Goal: Information Seeking & Learning: Learn about a topic

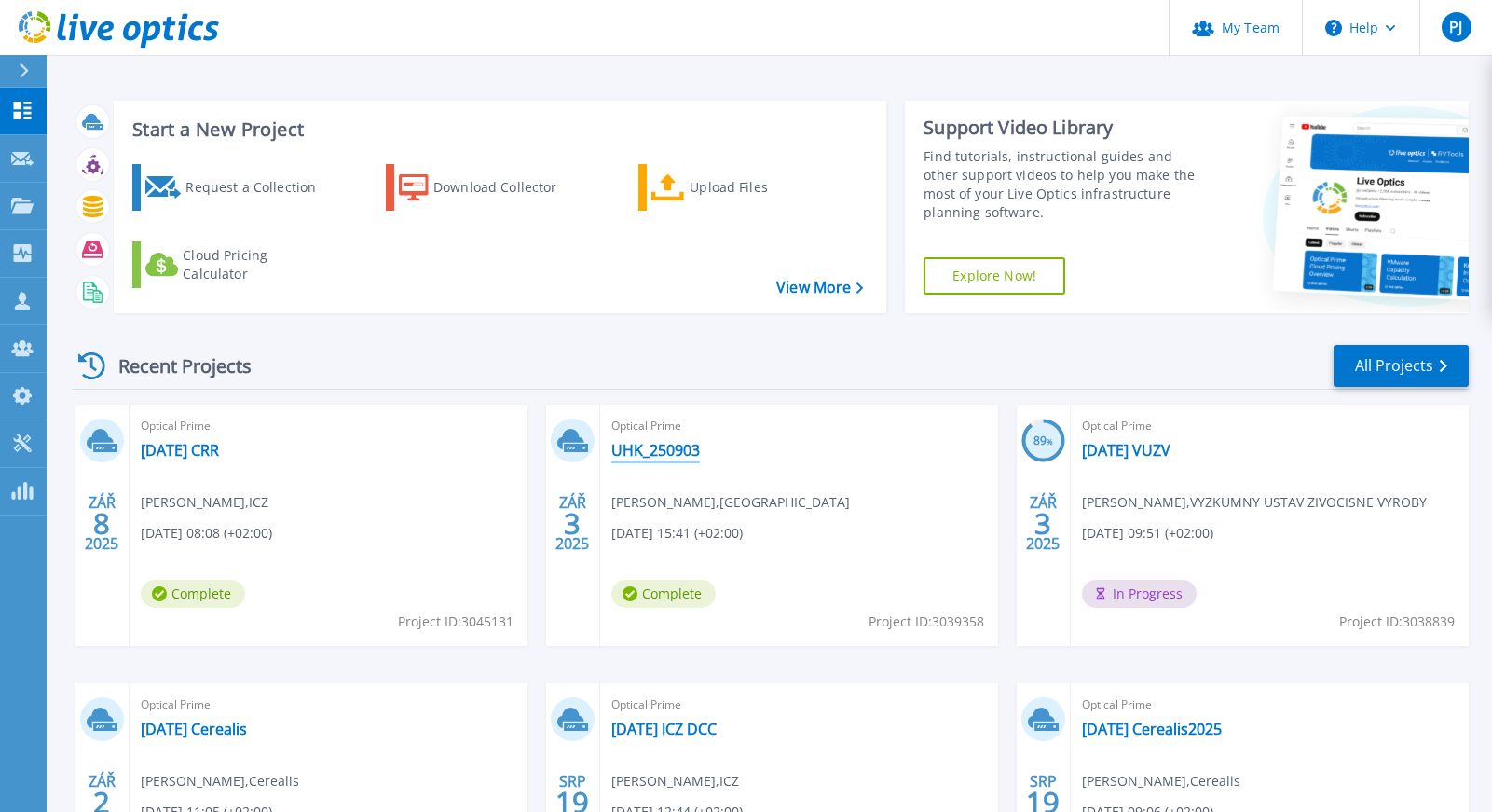
click at [638, 454] on link "UHK_250903" at bounding box center [655, 450] width 89 height 19
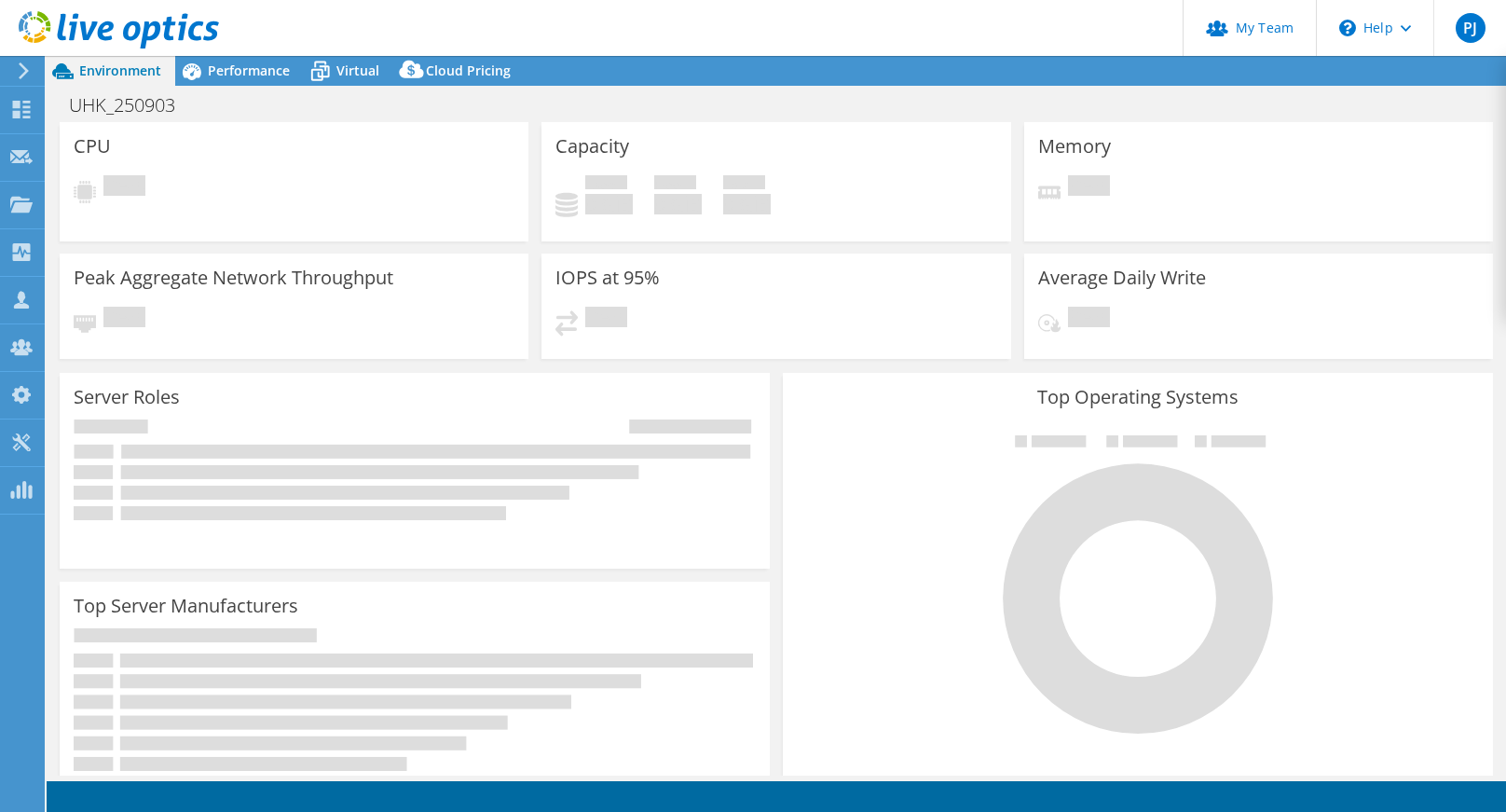
select select "EULondon"
select select "EUR"
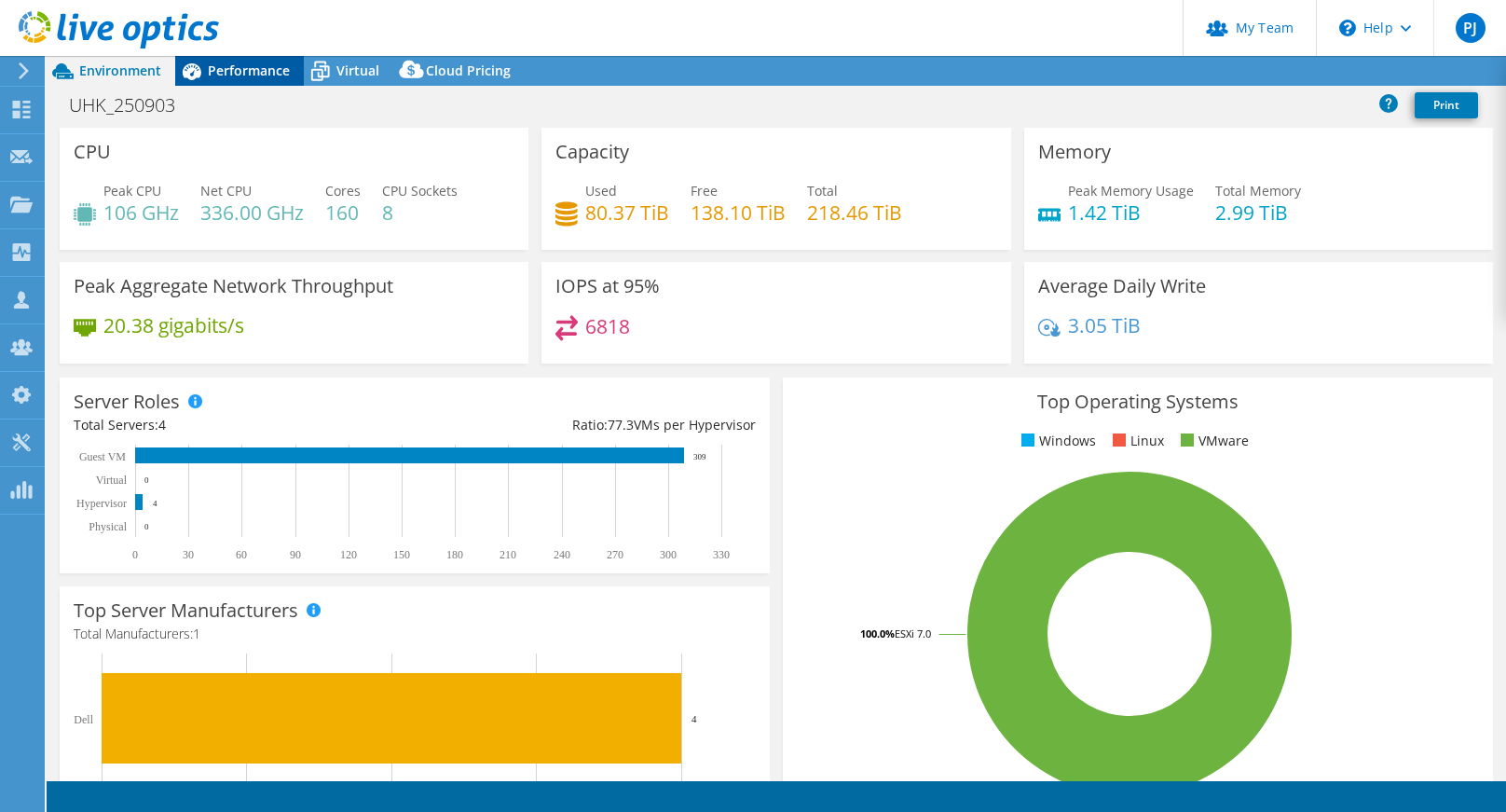
click at [253, 74] on span "Performance" at bounding box center [249, 71] width 82 height 18
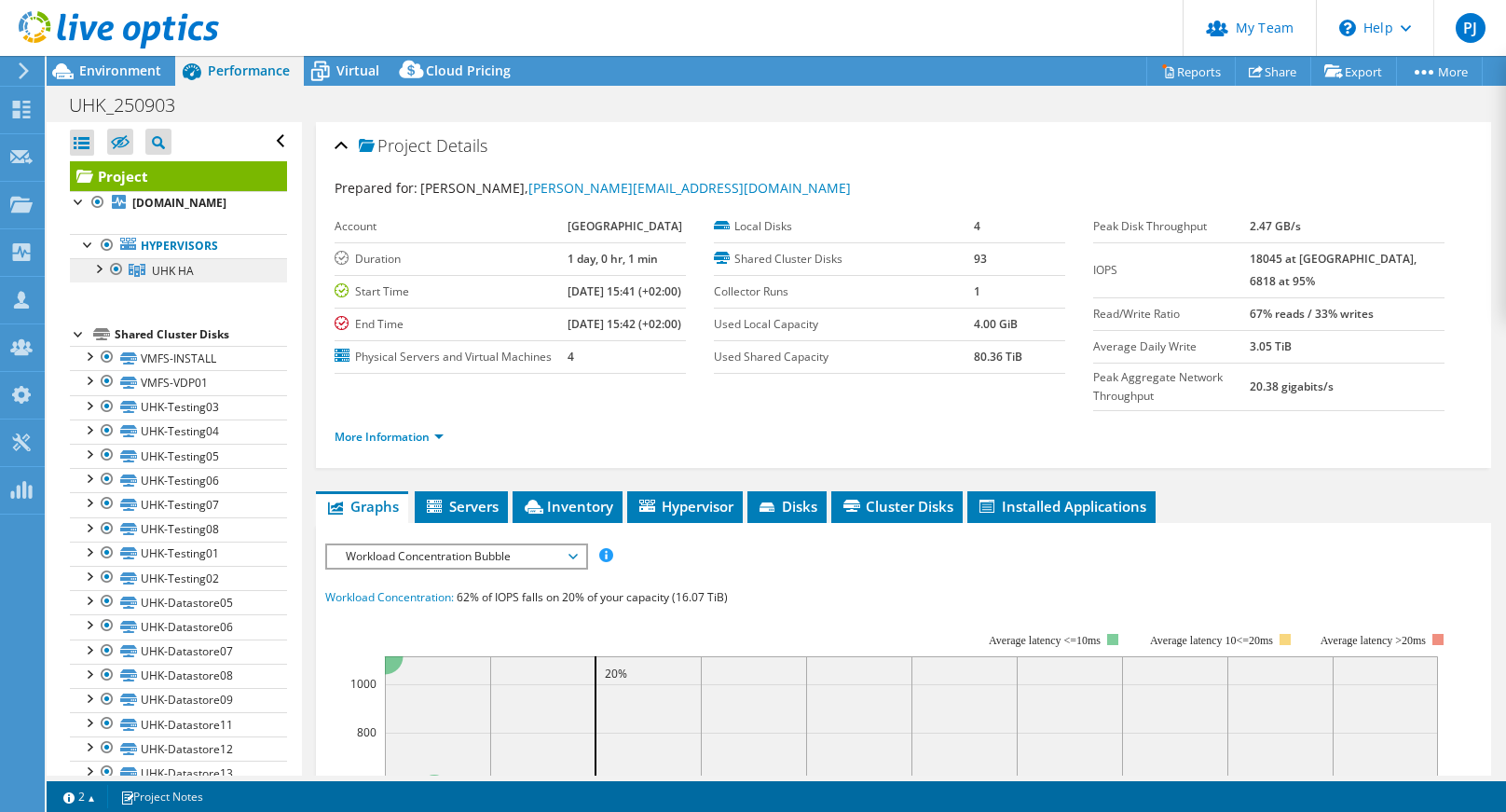
click at [168, 272] on span "UHK HA" at bounding box center [173, 271] width 42 height 16
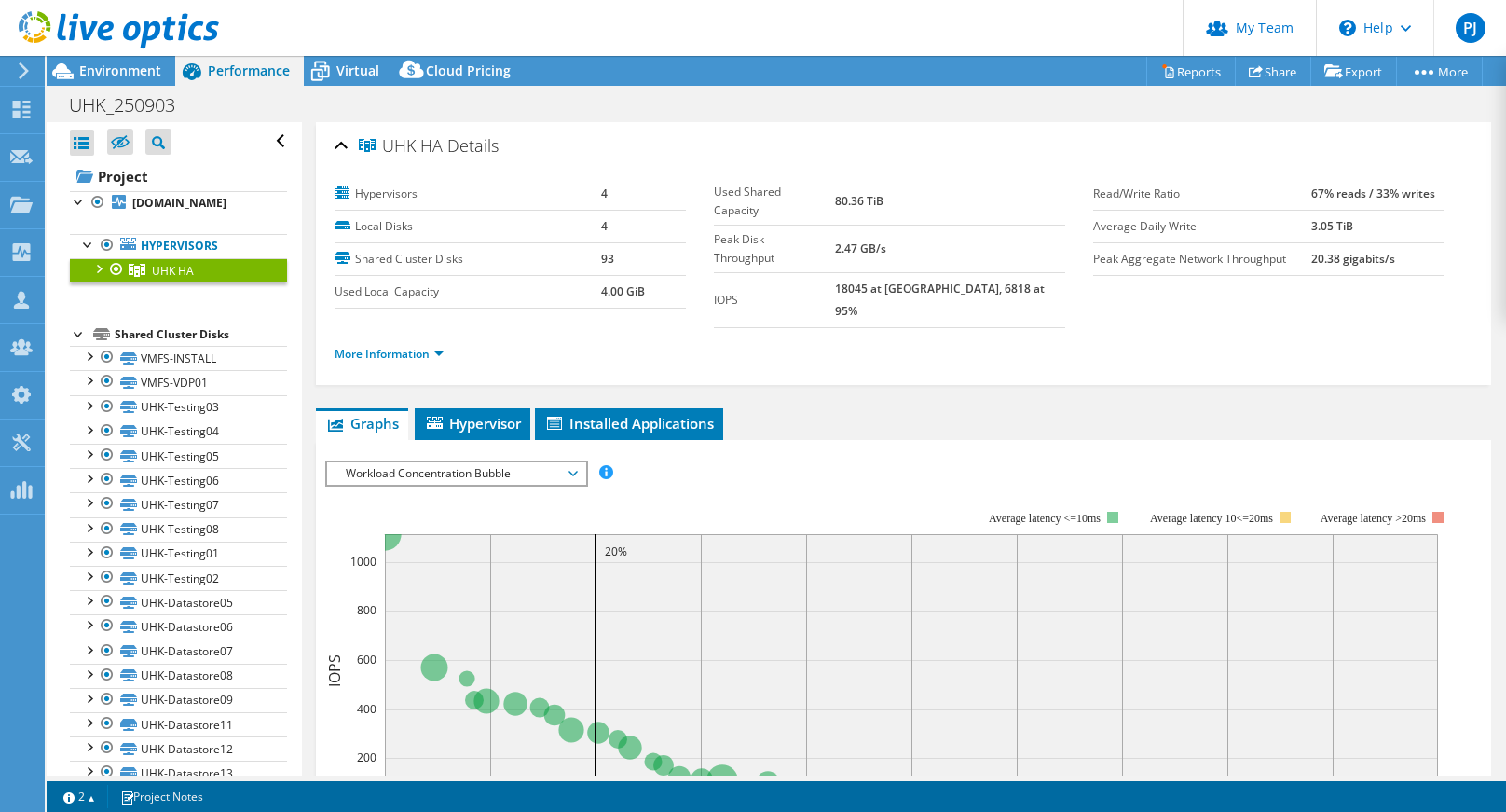
click at [99, 268] on div at bounding box center [98, 267] width 19 height 19
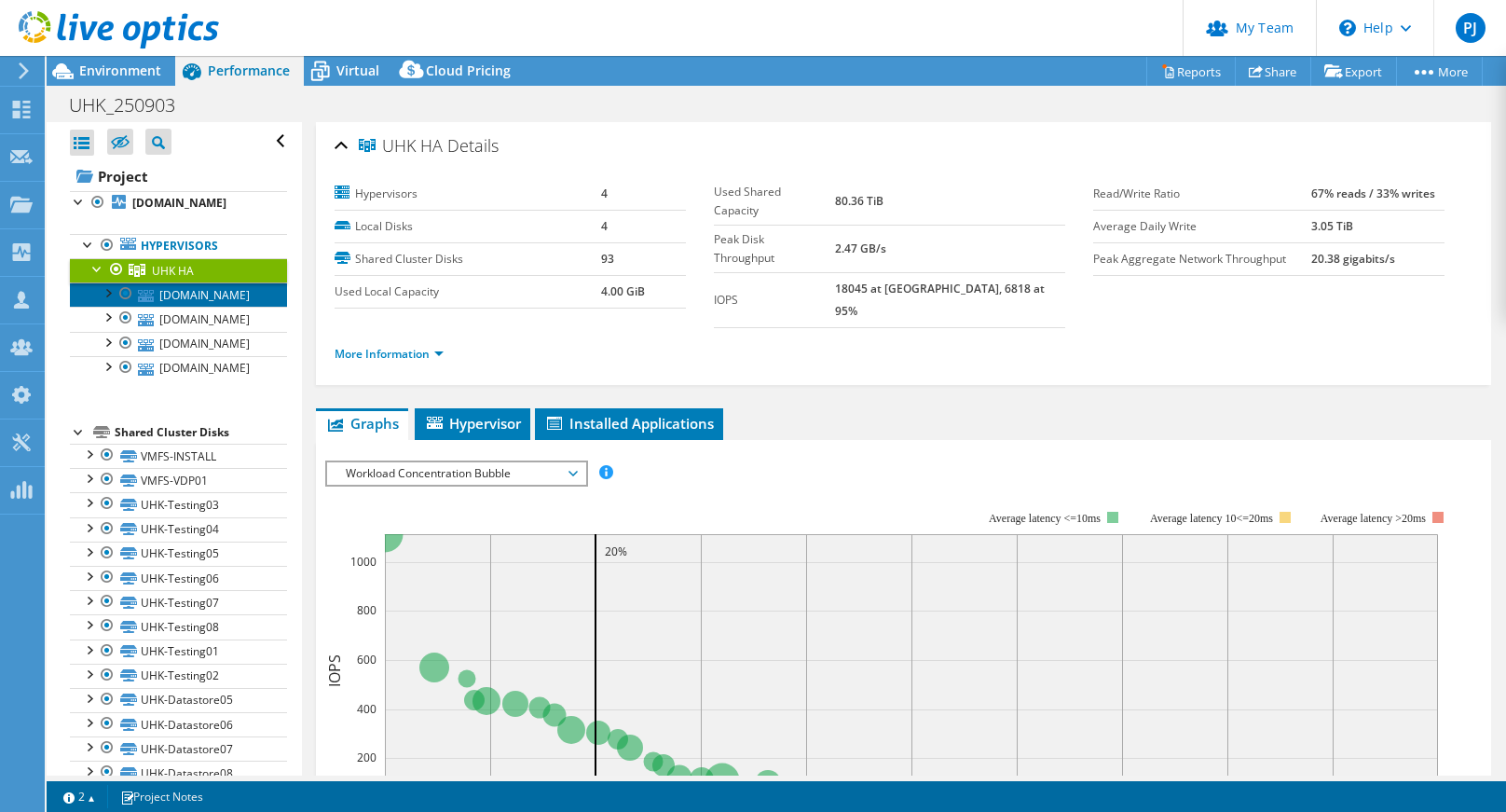
click at [153, 298] on icon at bounding box center [146, 296] width 16 height 12
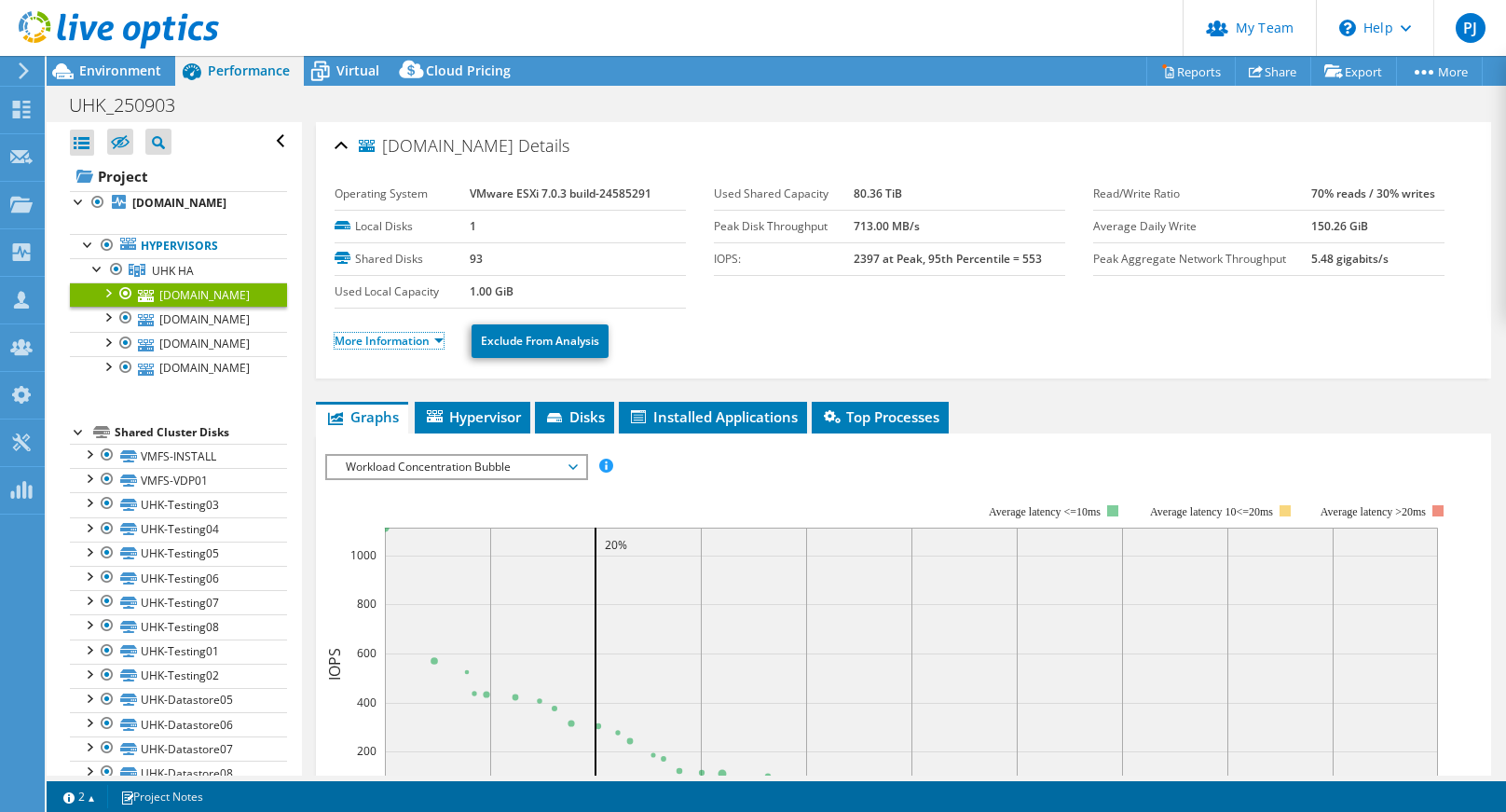
click at [417, 344] on link "More Information" at bounding box center [389, 340] width 109 height 16
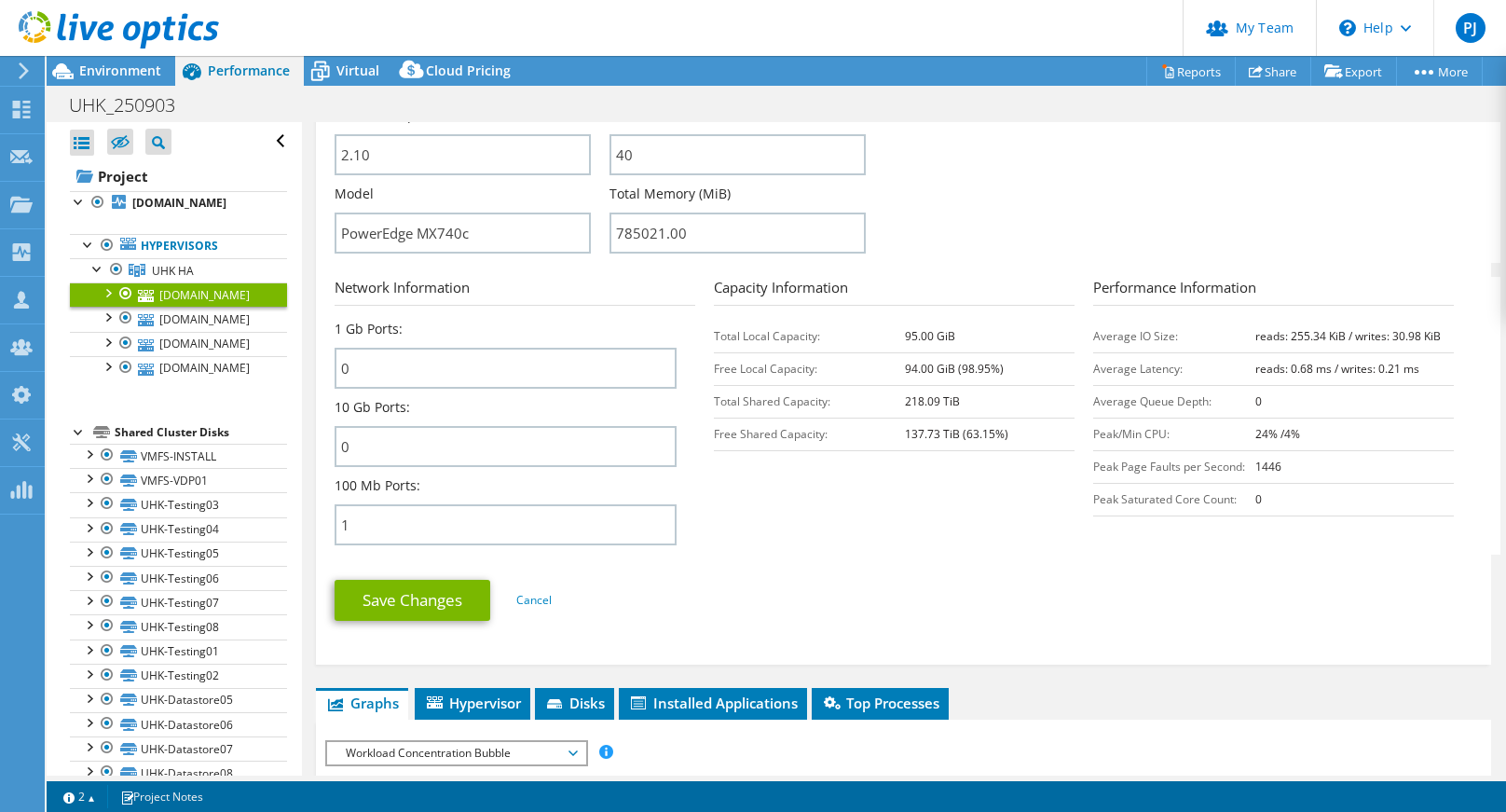
scroll to position [839, 0]
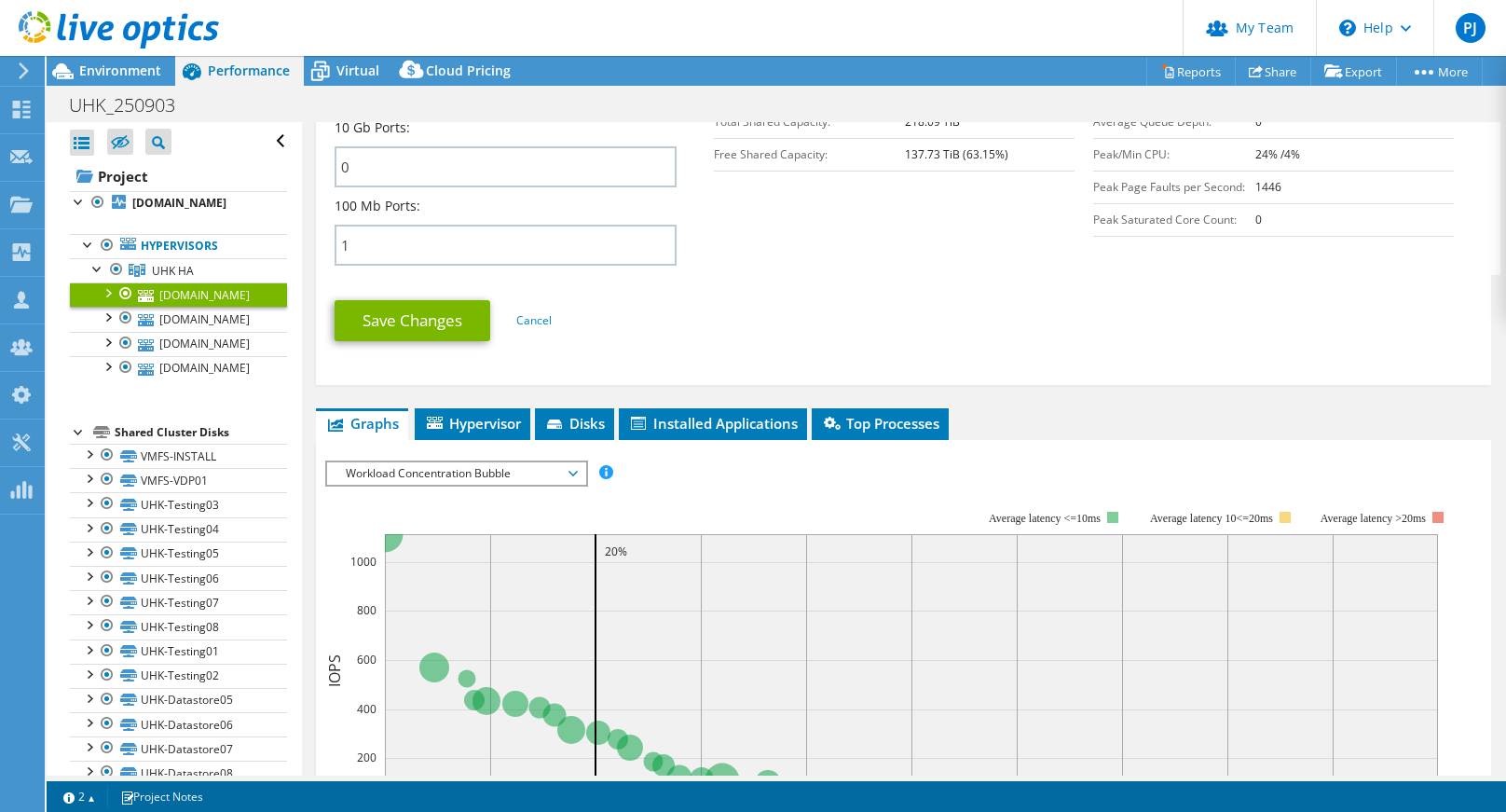
click at [494, 485] on div "Workload Concentration Bubble IOPS Disk Throughput IO Size Latency Queue Depth …" at bounding box center [457, 474] width 263 height 26
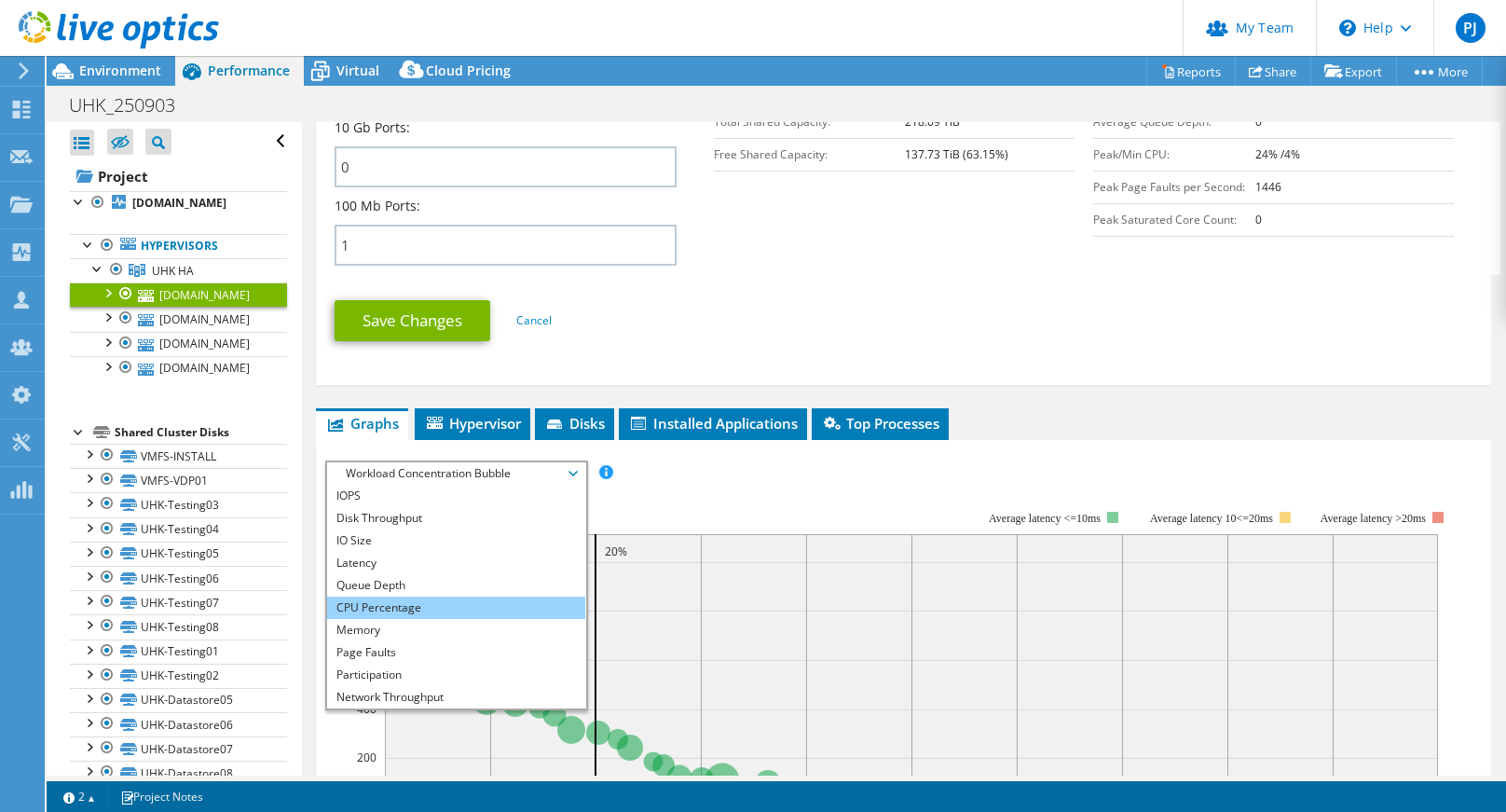
click at [441, 601] on li "CPU Percentage" at bounding box center [456, 607] width 258 height 22
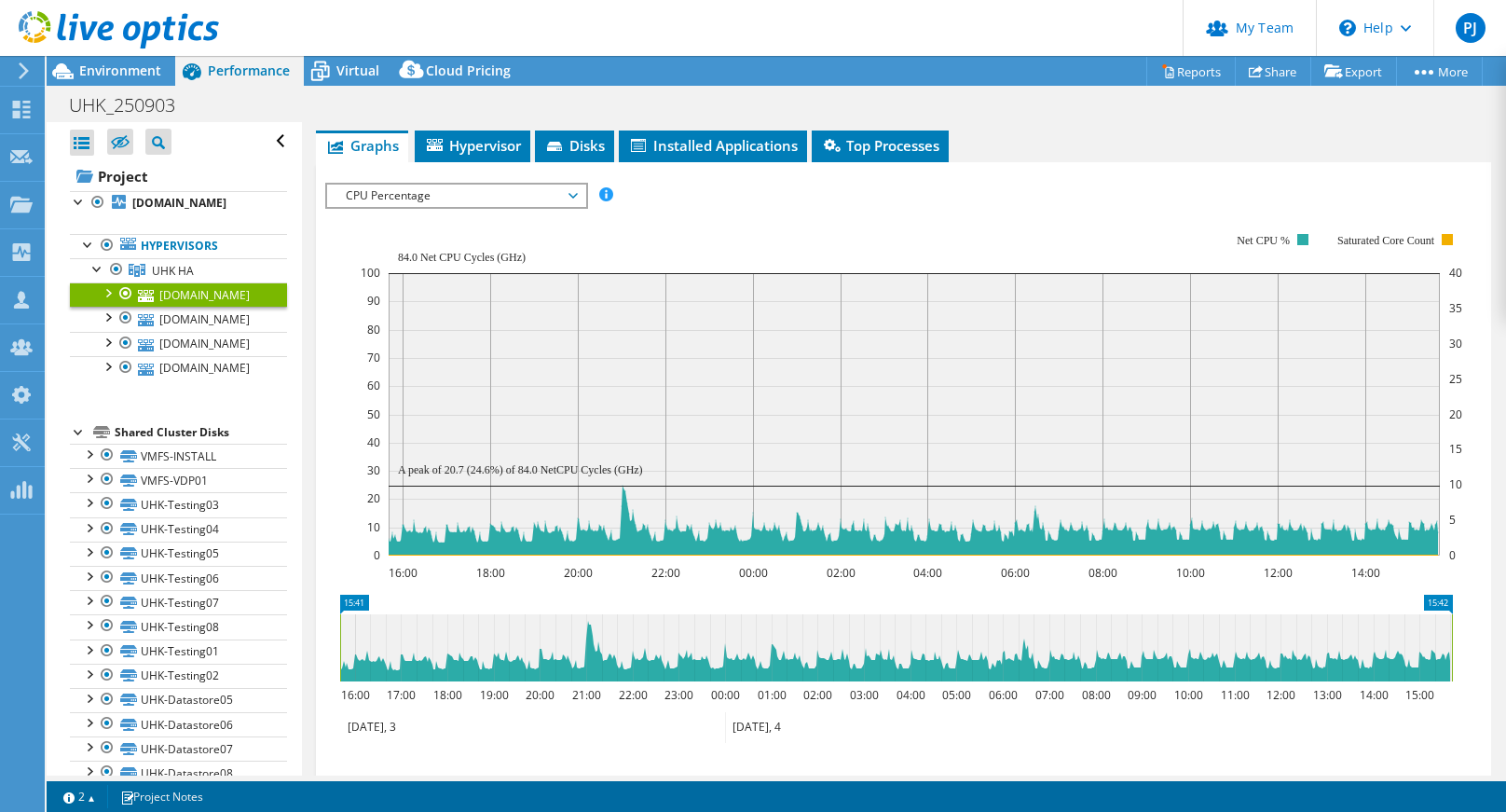
scroll to position [1118, 0]
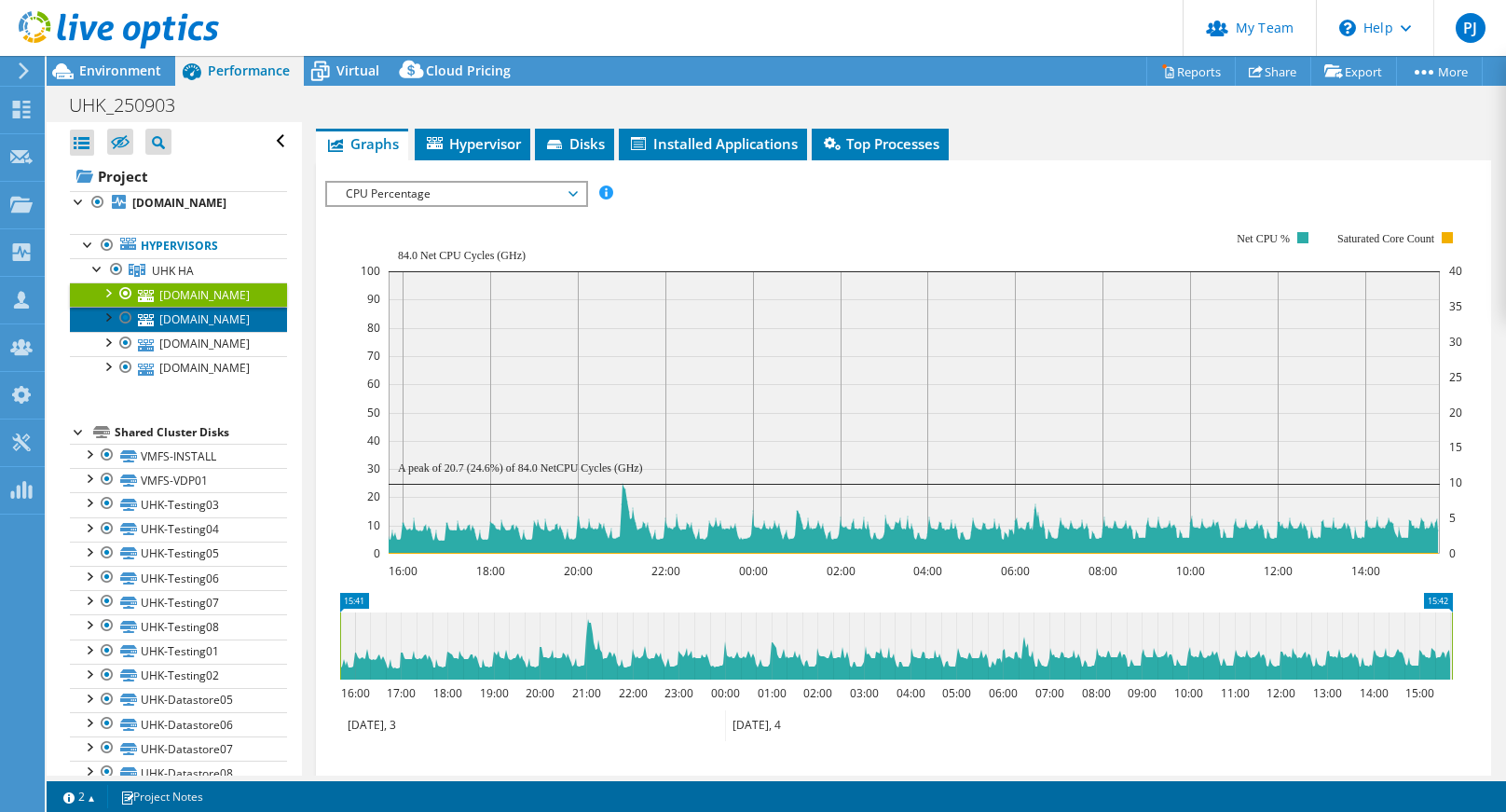
click at [212, 323] on link "[DOMAIN_NAME]" at bounding box center [178, 318] width 217 height 24
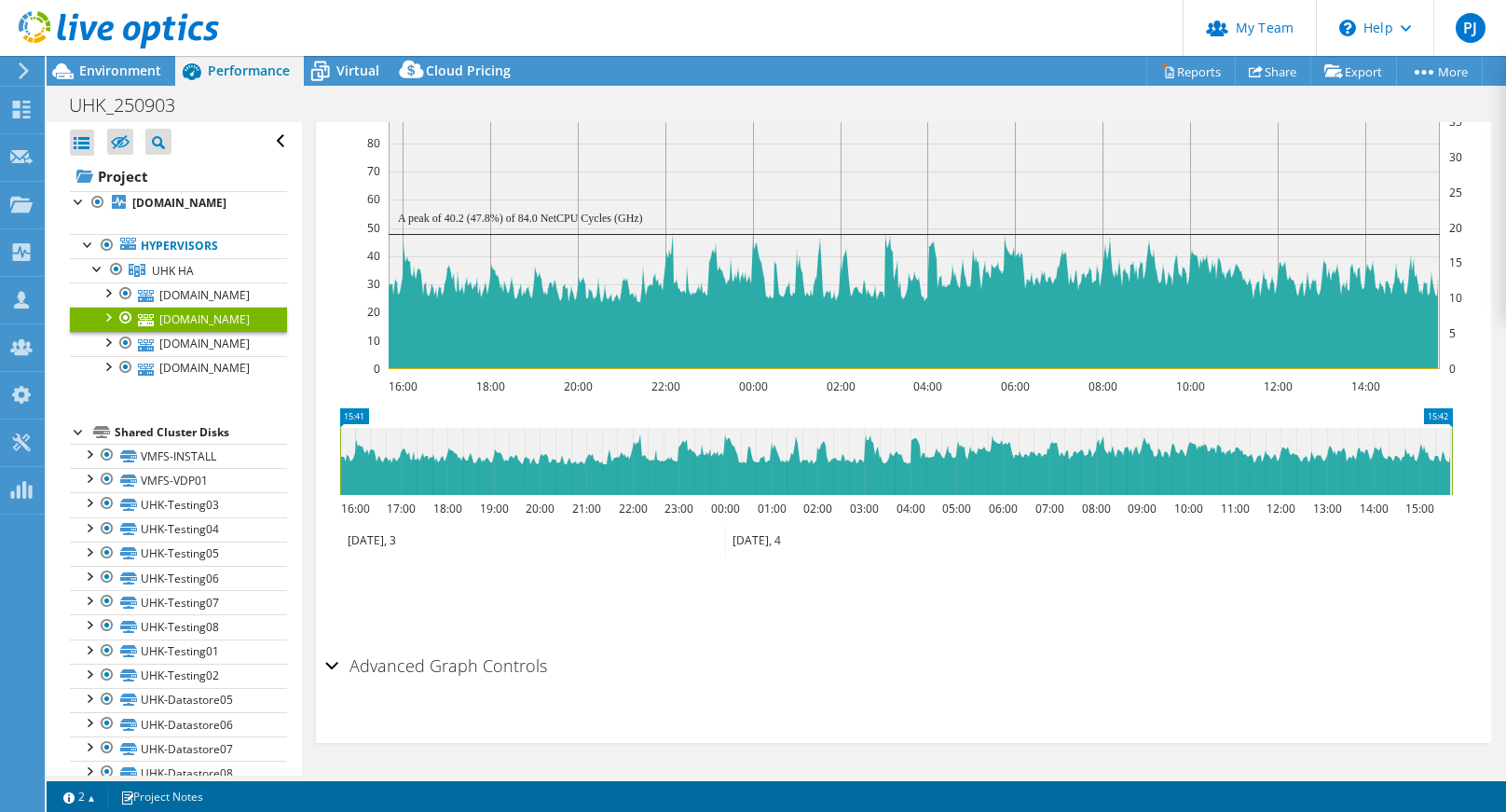
scroll to position [273, 0]
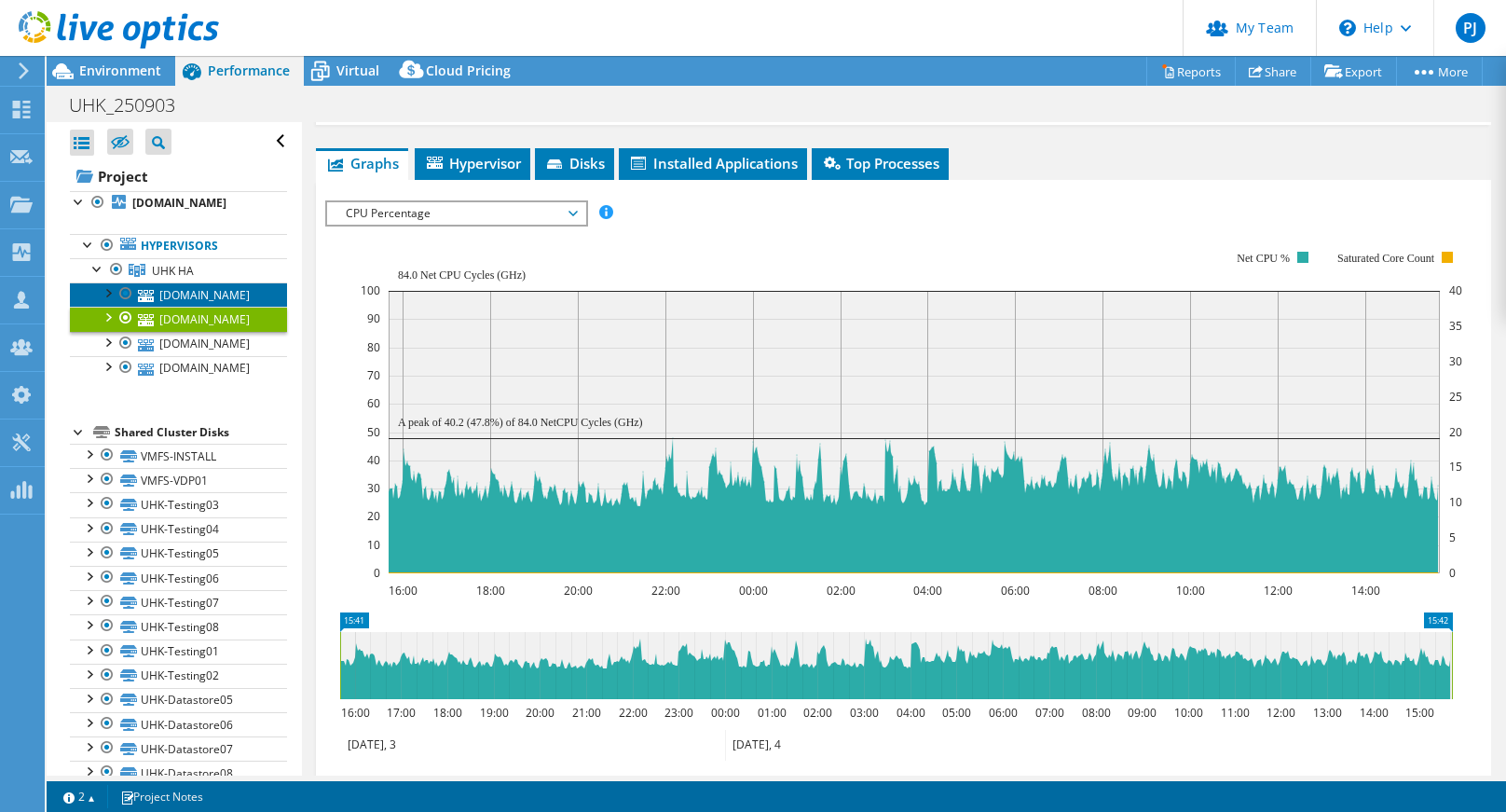
click at [187, 295] on link "[DOMAIN_NAME]" at bounding box center [178, 295] width 217 height 24
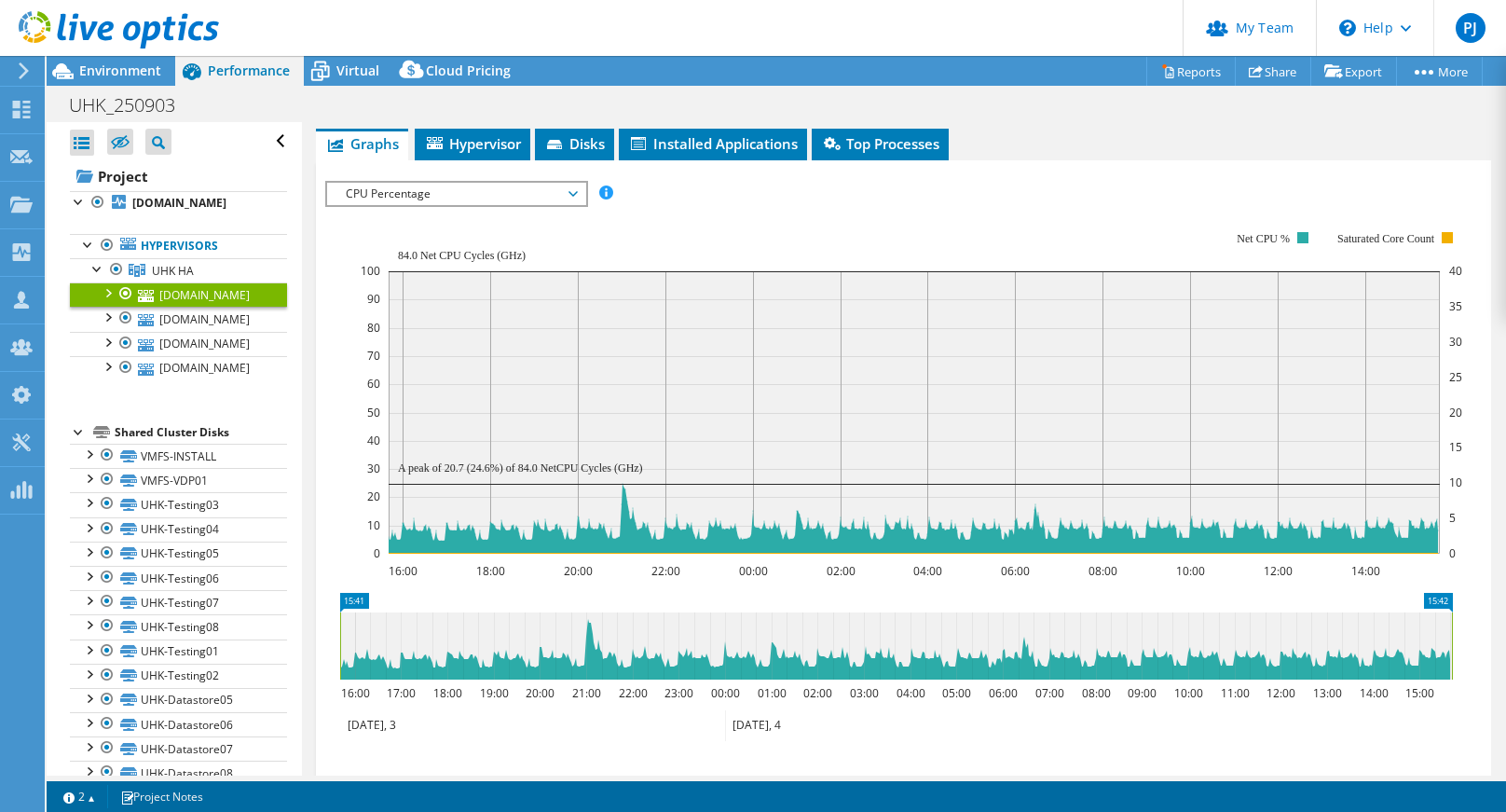
click at [466, 803] on div "1 1 2 Project Notes" at bounding box center [415, 795] width 723 height 23
click at [189, 321] on link "[DOMAIN_NAME]" at bounding box center [178, 318] width 217 height 24
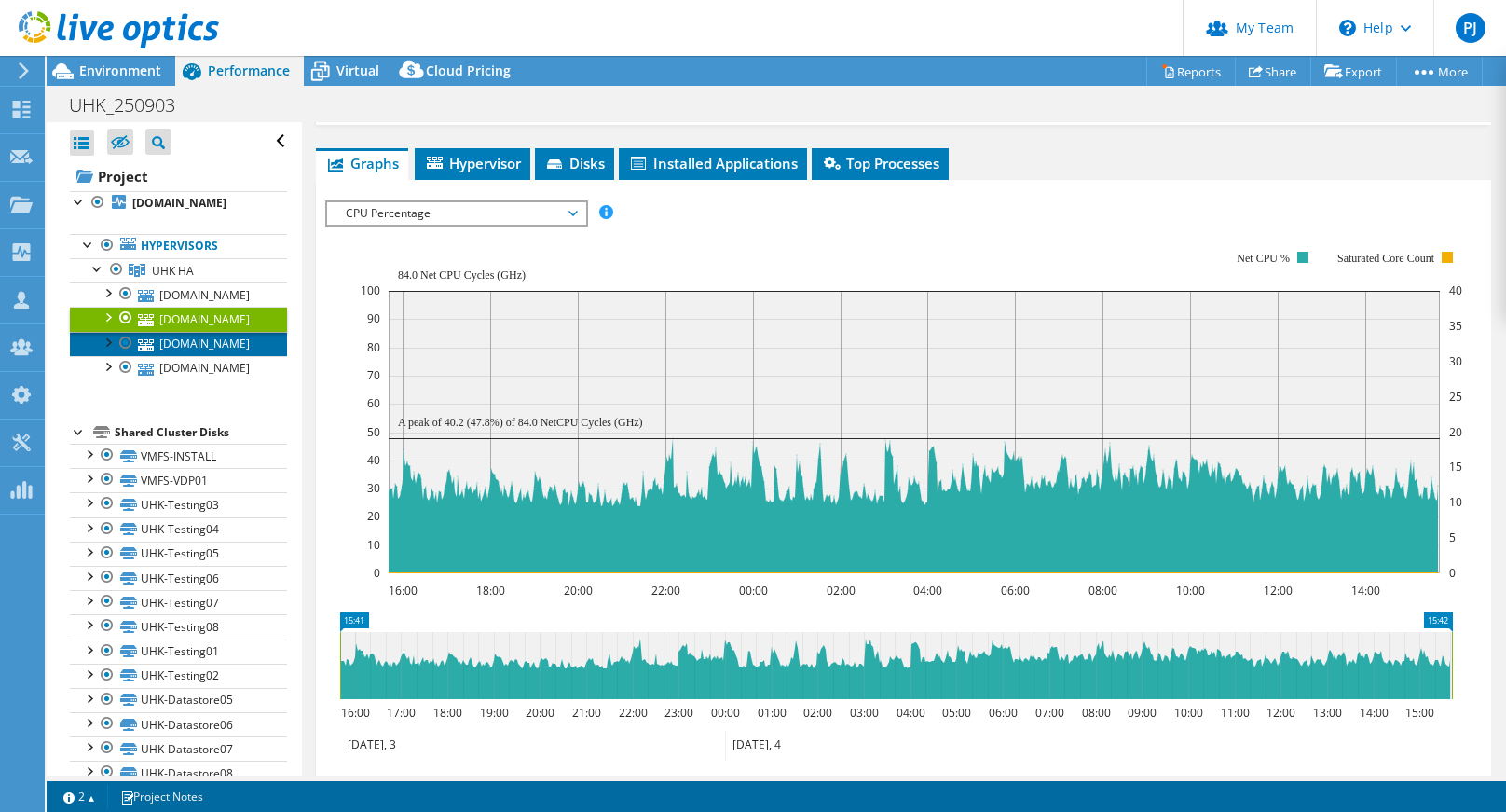
click at [215, 344] on link "[DOMAIN_NAME]" at bounding box center [178, 343] width 217 height 24
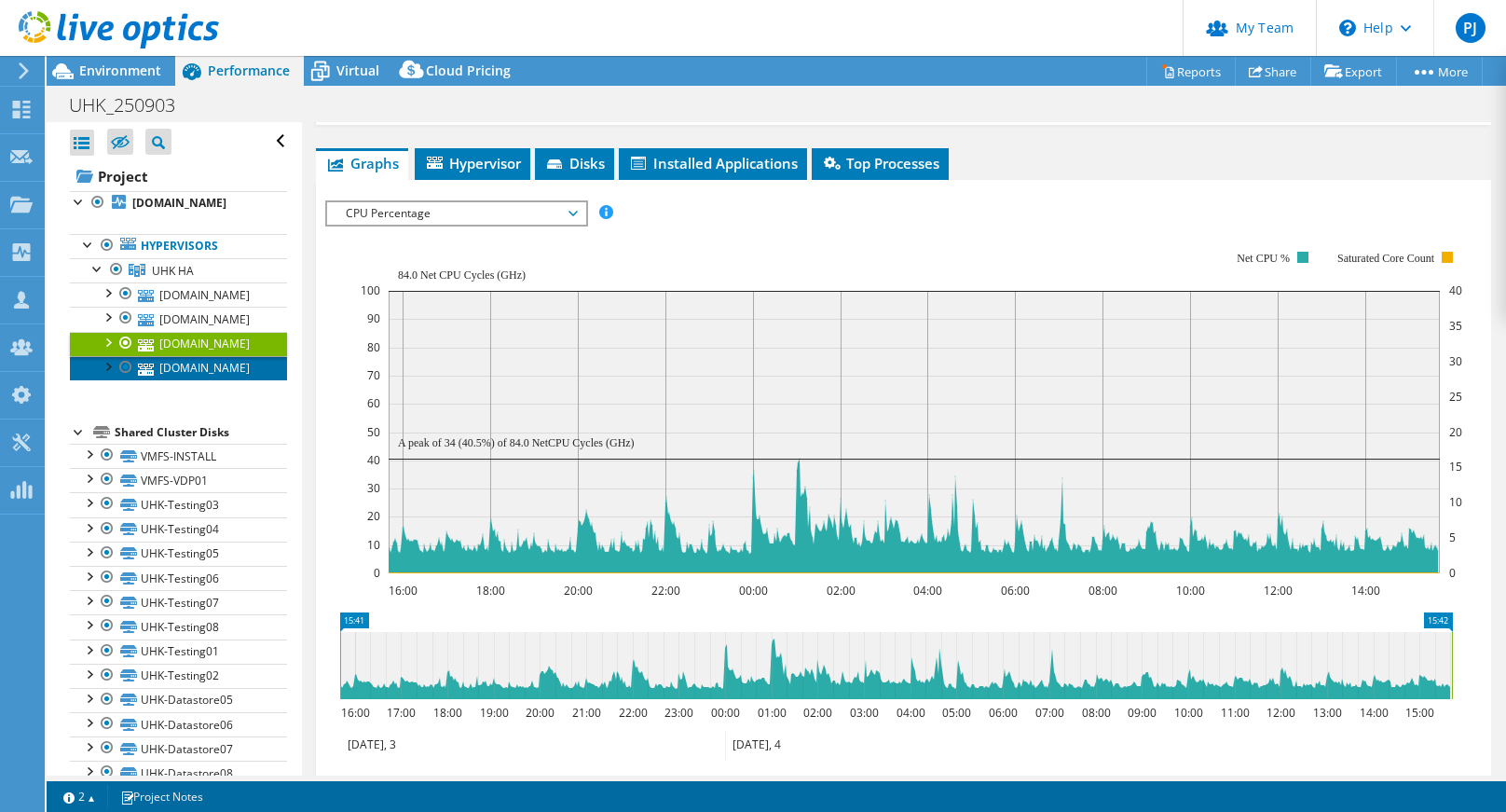
click at [198, 364] on link "[DOMAIN_NAME]" at bounding box center [178, 368] width 217 height 24
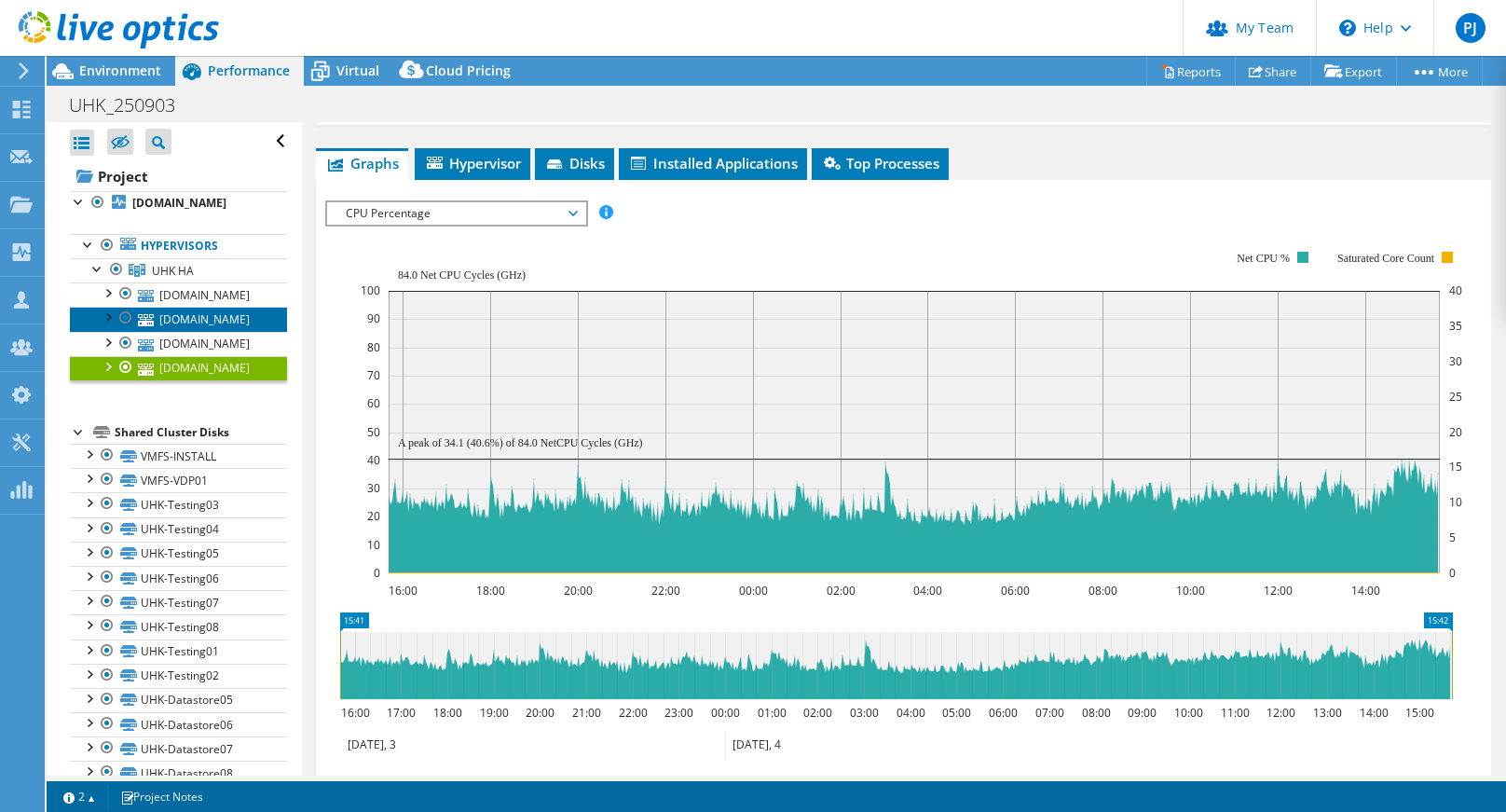
click at [203, 319] on link "[DOMAIN_NAME]" at bounding box center [178, 318] width 217 height 24
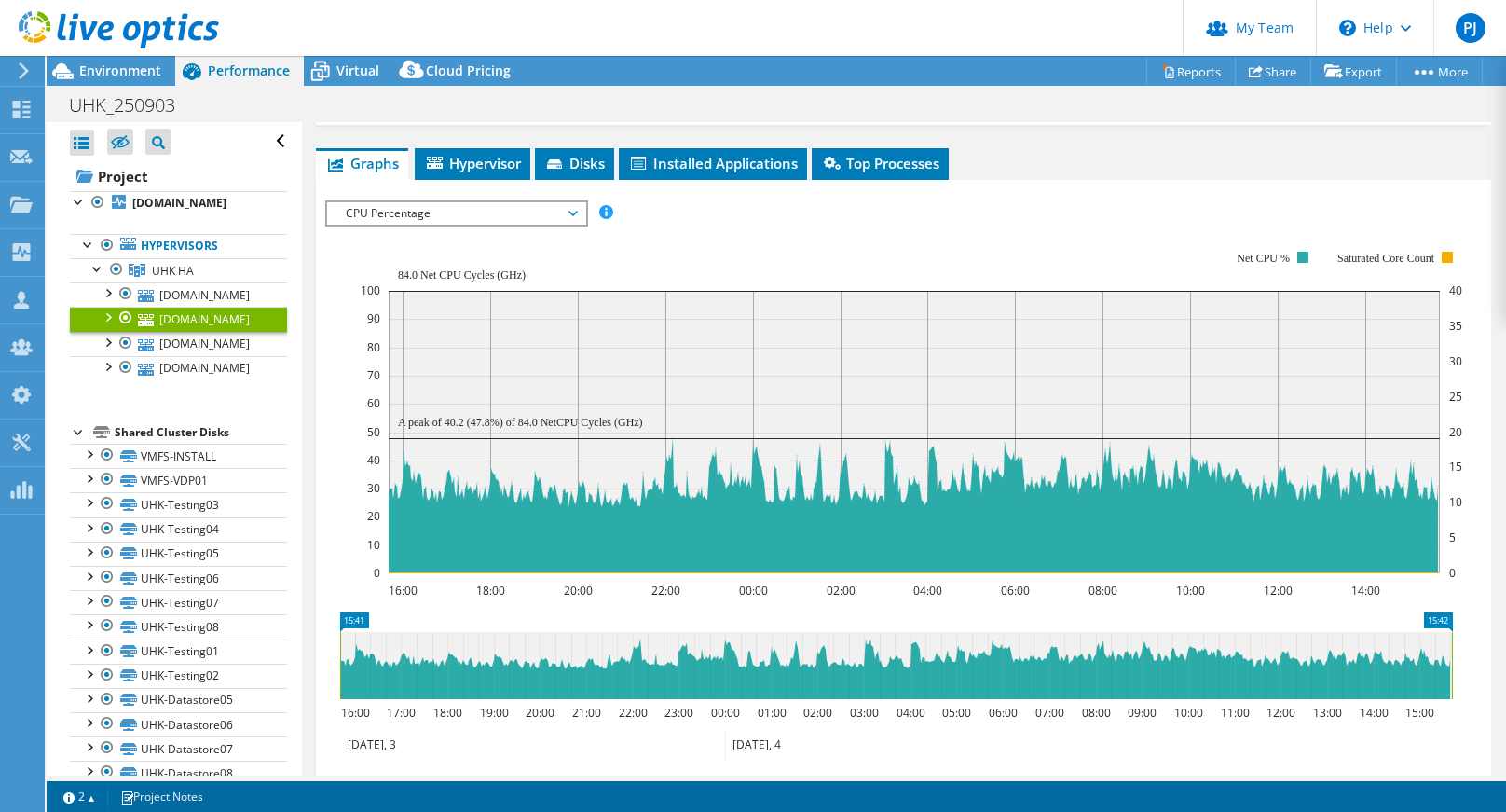
click at [462, 803] on div "1 1 2 Project Notes" at bounding box center [415, 795] width 723 height 23
click at [141, 265] on icon at bounding box center [136, 270] width 17 height 13
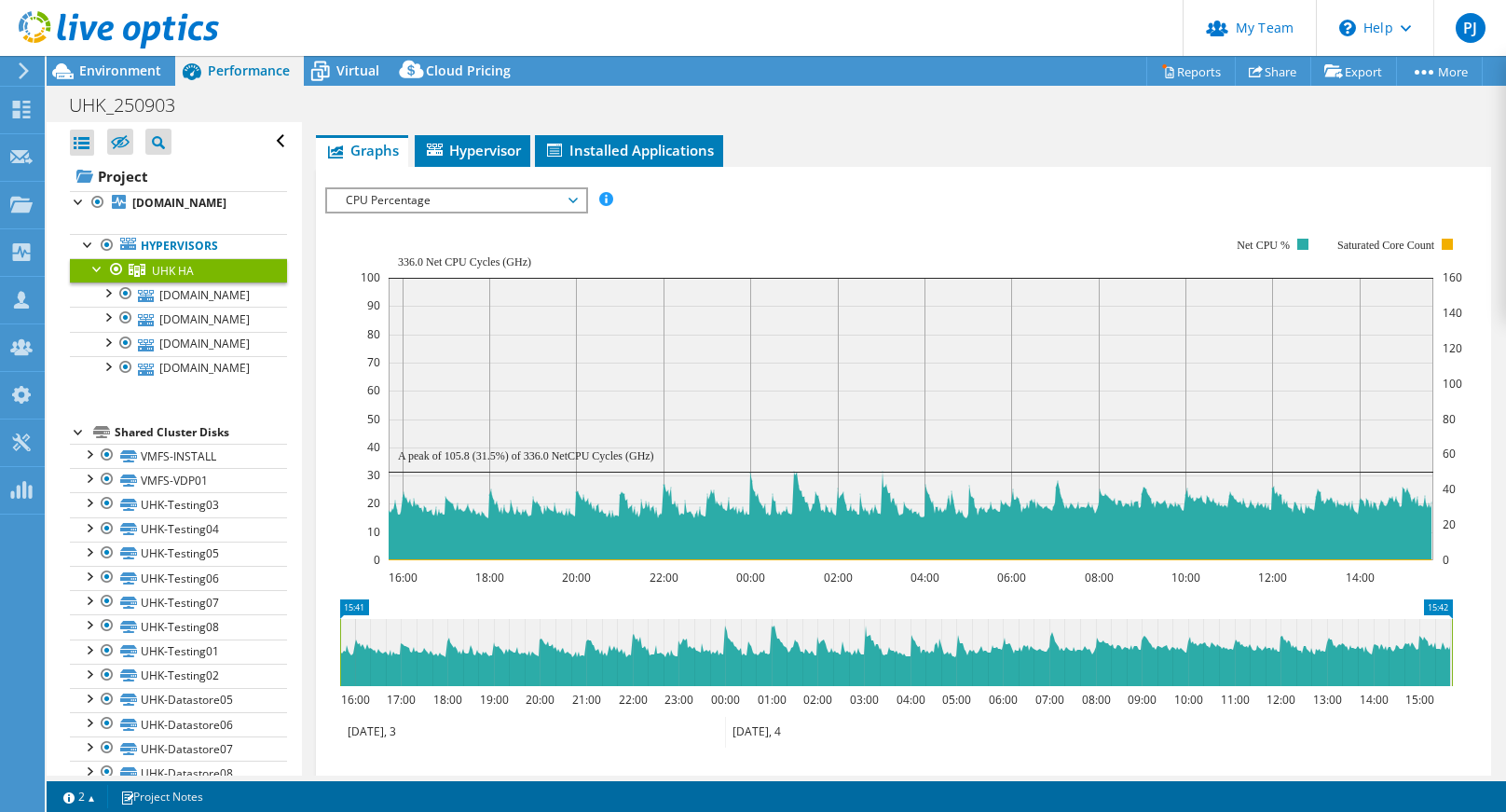
scroll to position [260, 0]
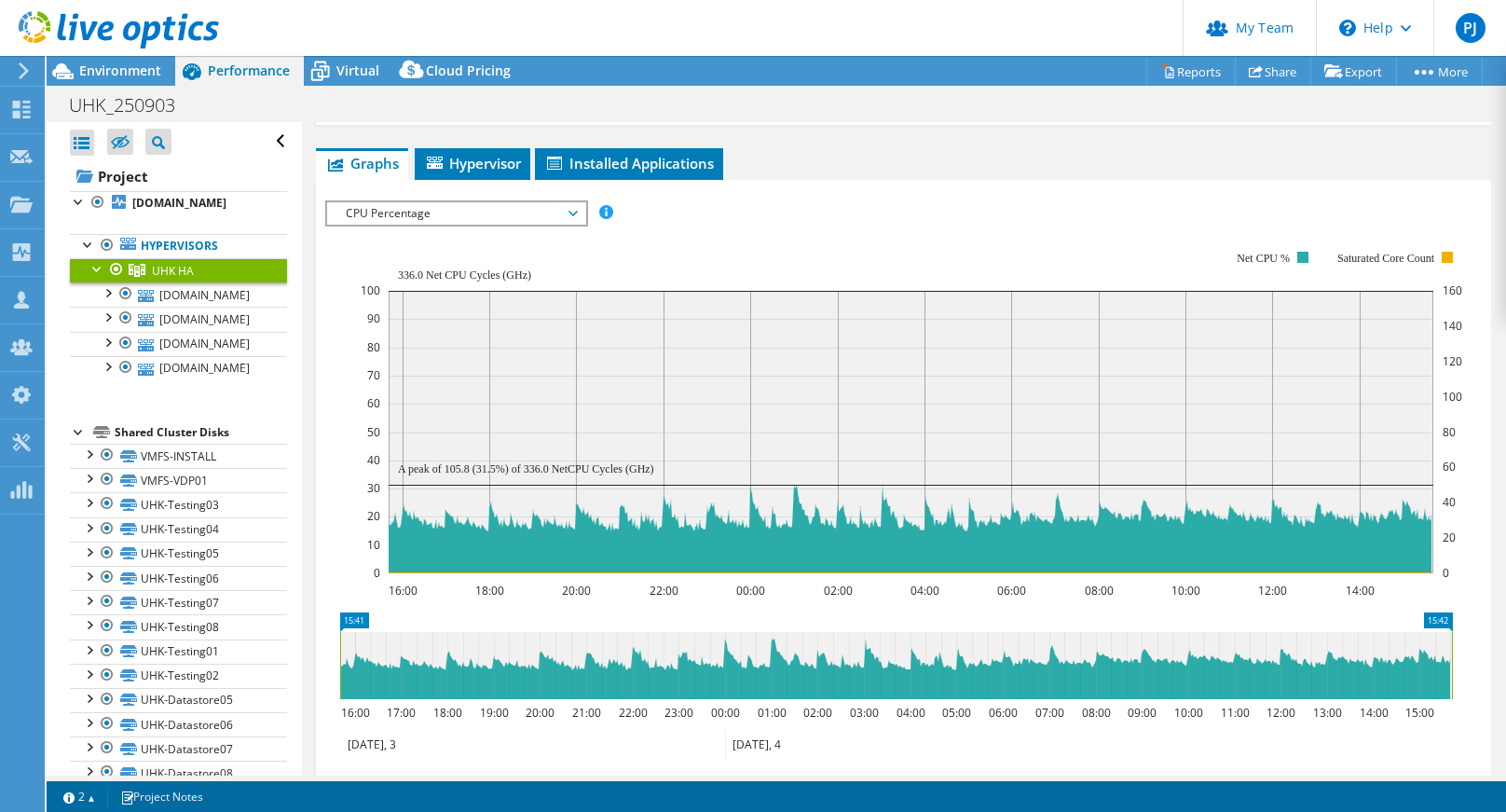
click at [573, 202] on span "CPU Percentage" at bounding box center [456, 213] width 240 height 22
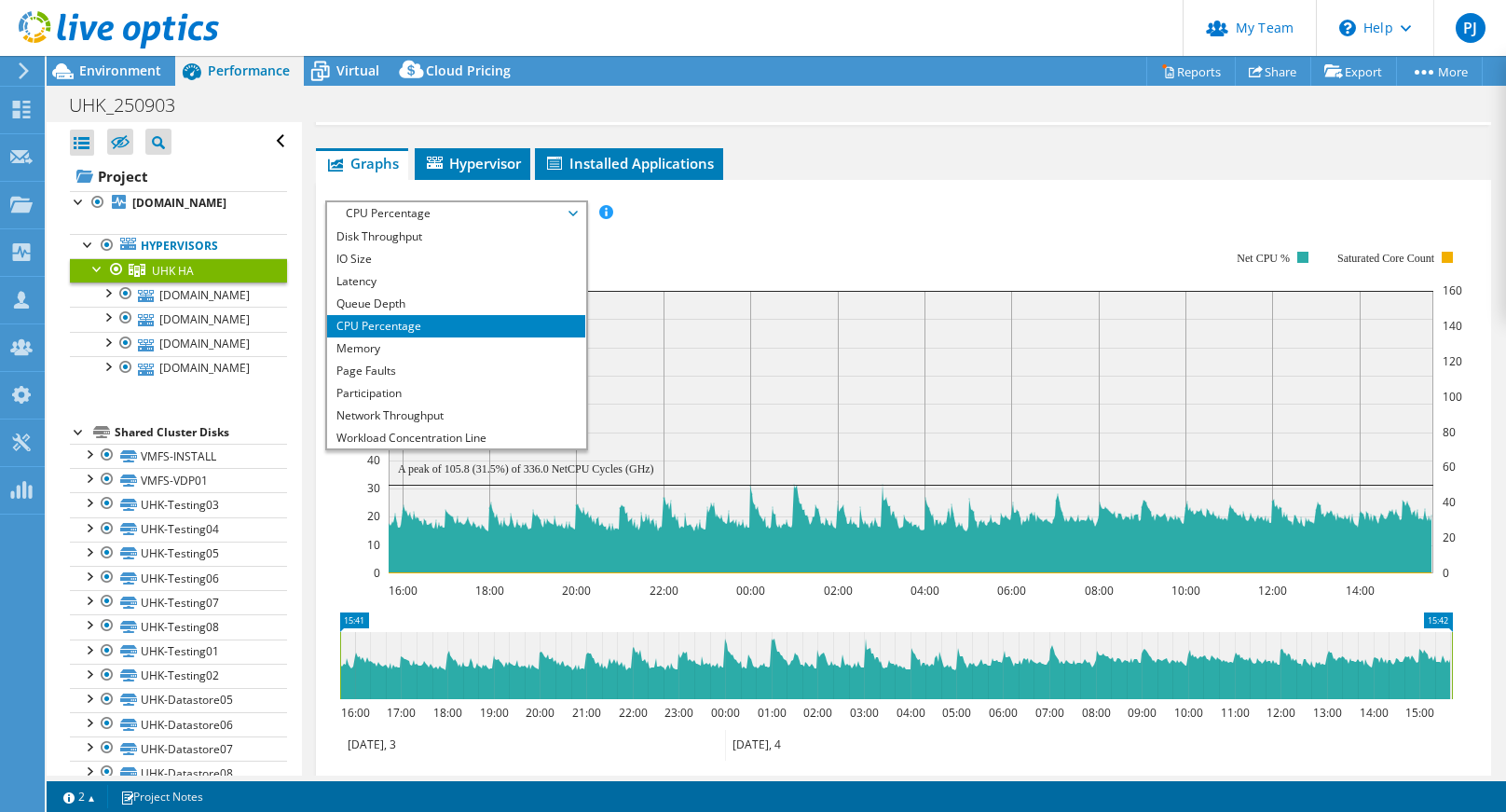
scroll to position [30, 0]
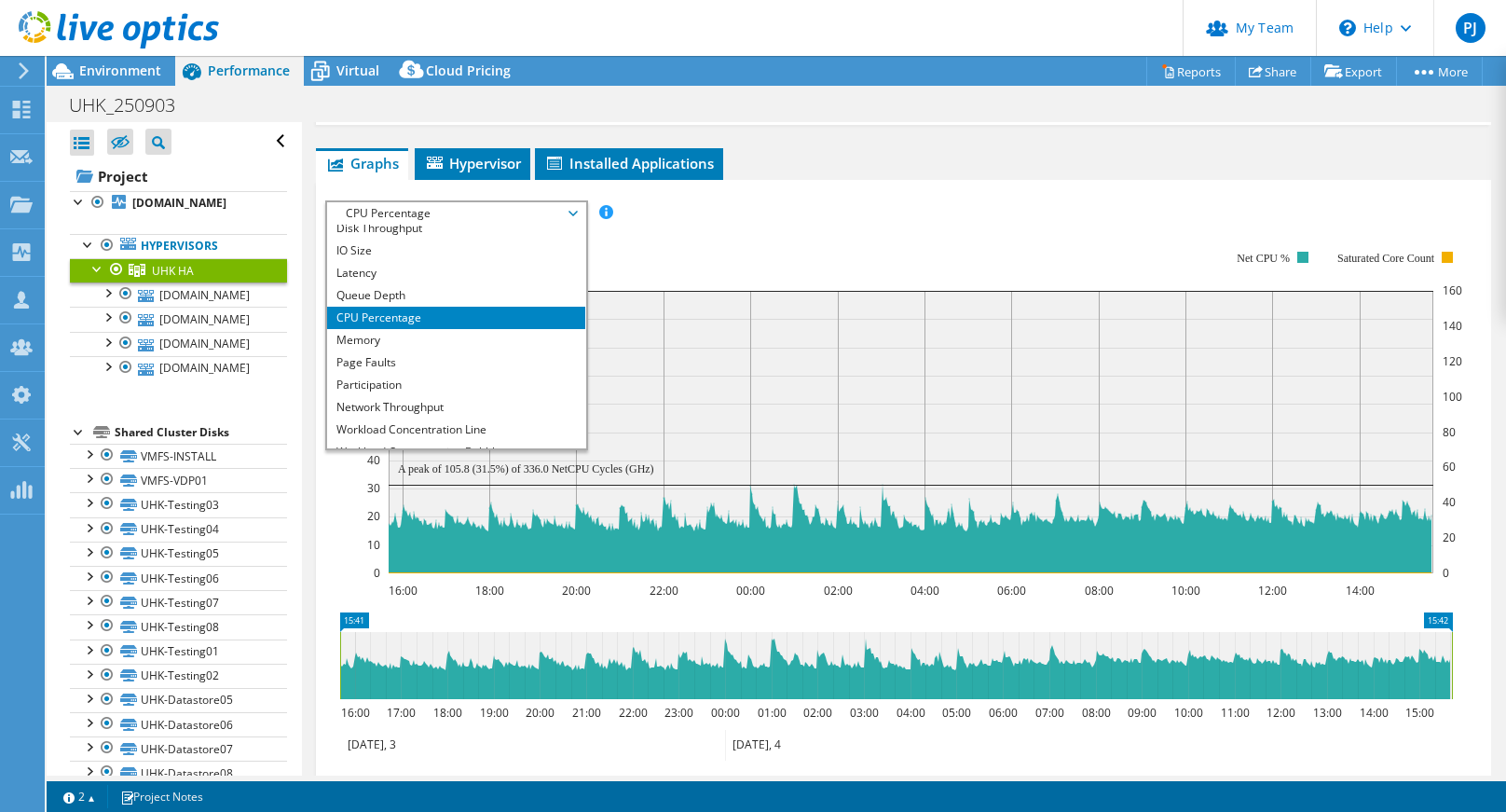
drag, startPoint x: 487, startPoint y: 321, endPoint x: 504, endPoint y: 327, distance: 18.0
click at [486, 329] on li "Memory" at bounding box center [456, 340] width 258 height 22
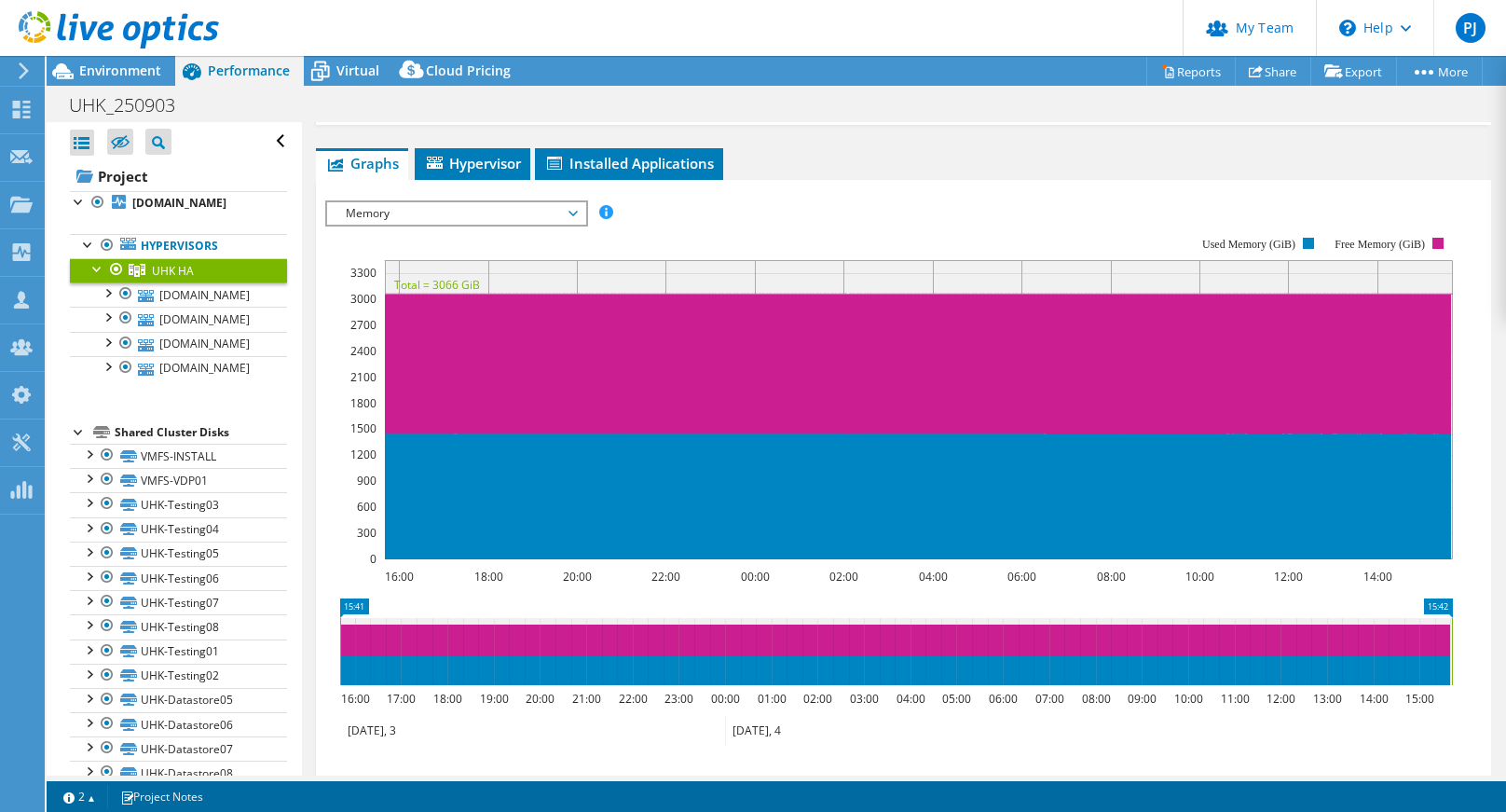
click at [583, 797] on div "1 1 2 Project Notes" at bounding box center [415, 795] width 723 height 23
click at [109, 291] on div at bounding box center [107, 292] width 19 height 19
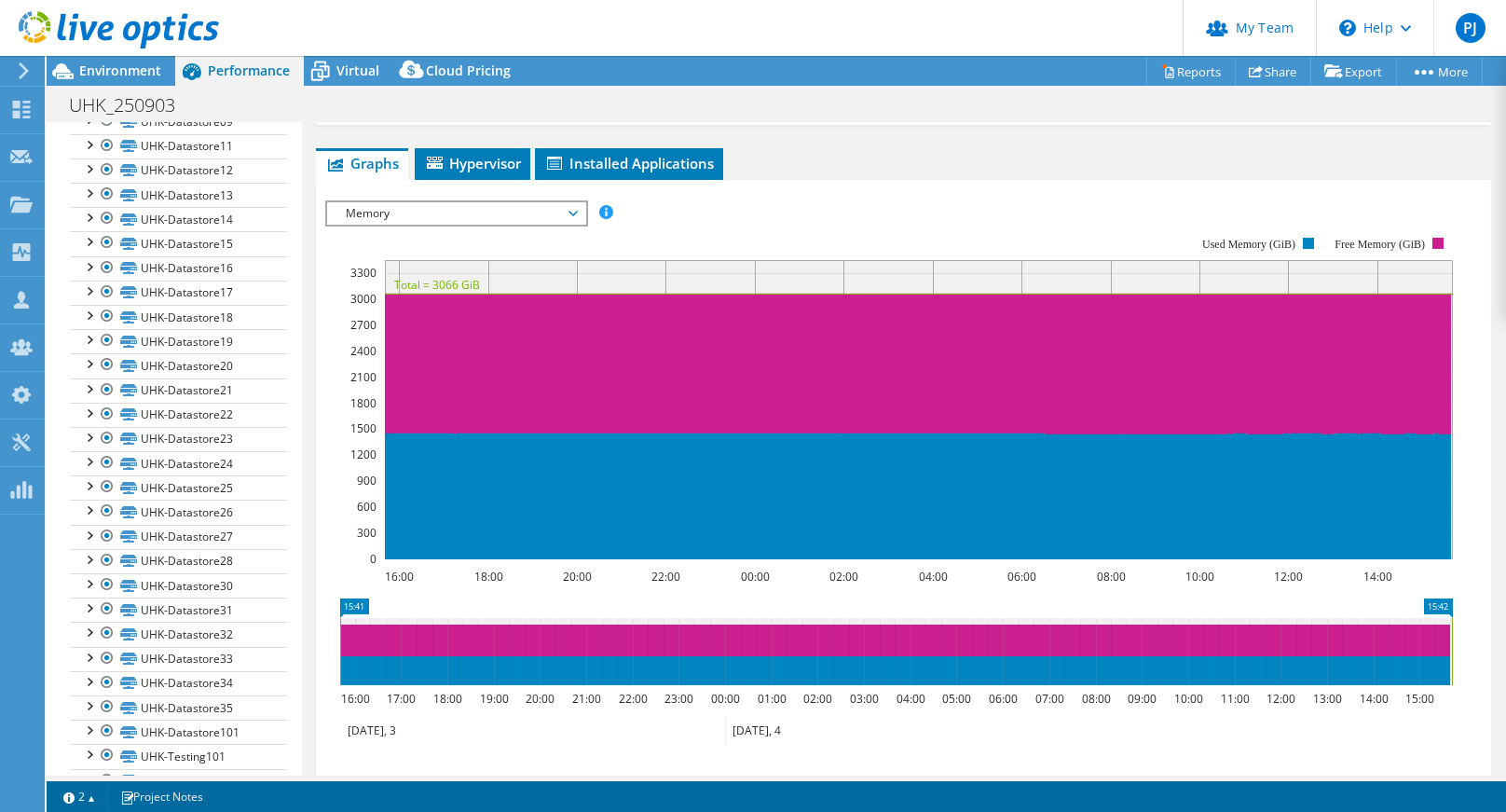
scroll to position [3634, 0]
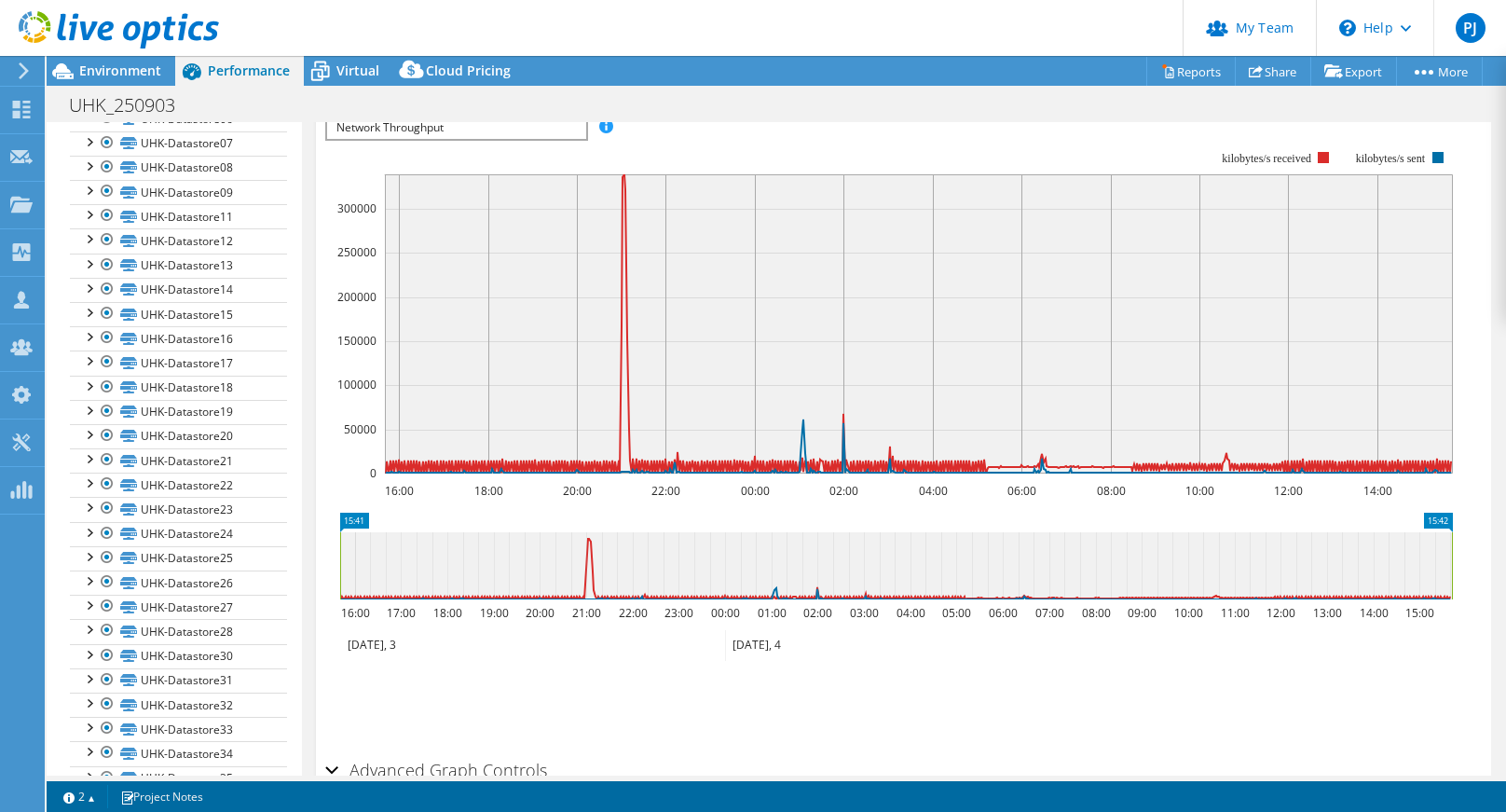
scroll to position [194, 0]
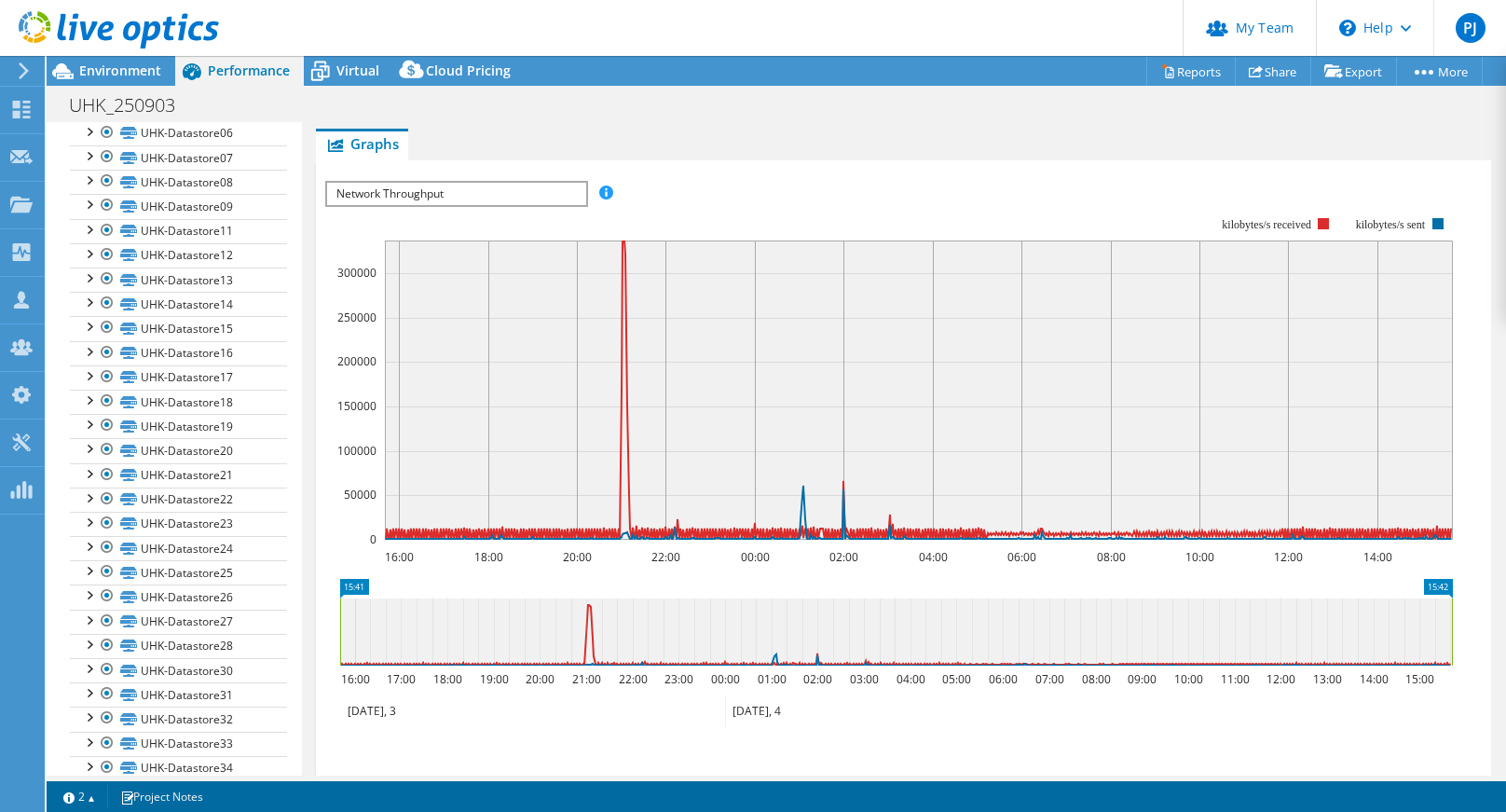
scroll to position [3541, 0]
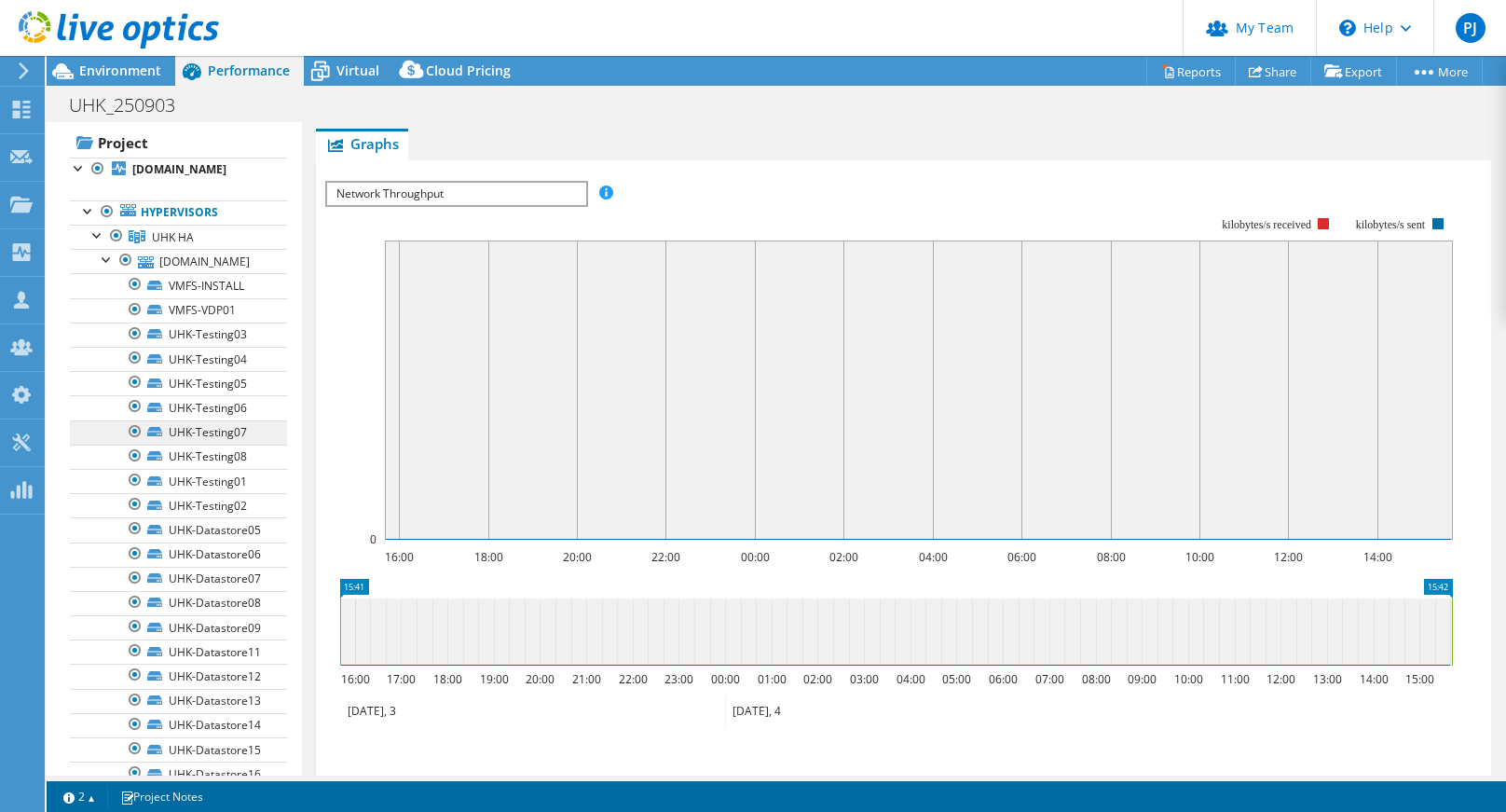
scroll to position [0, 0]
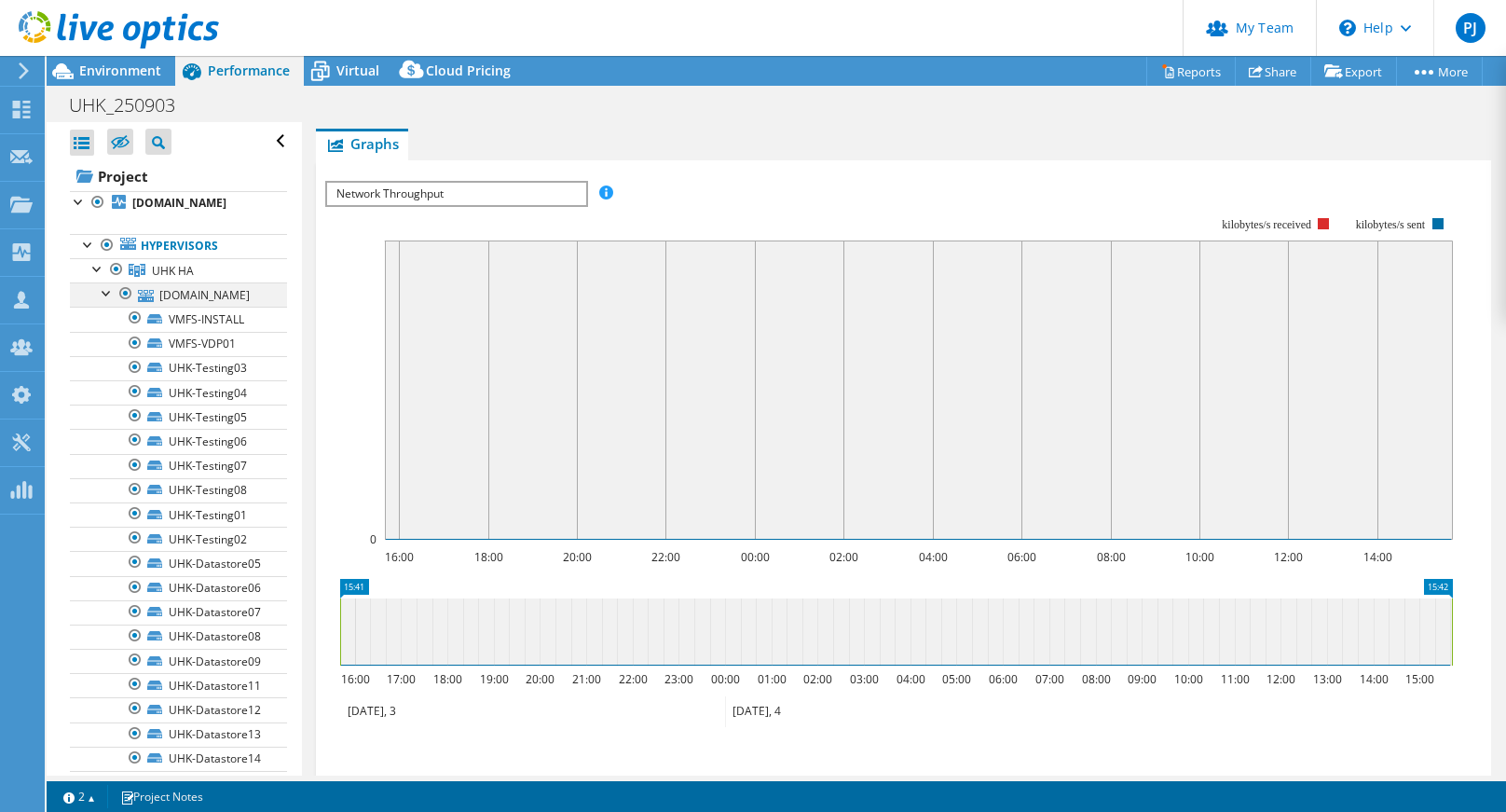
click at [104, 294] on div at bounding box center [107, 292] width 19 height 19
